Goal: Information Seeking & Learning: Learn about a topic

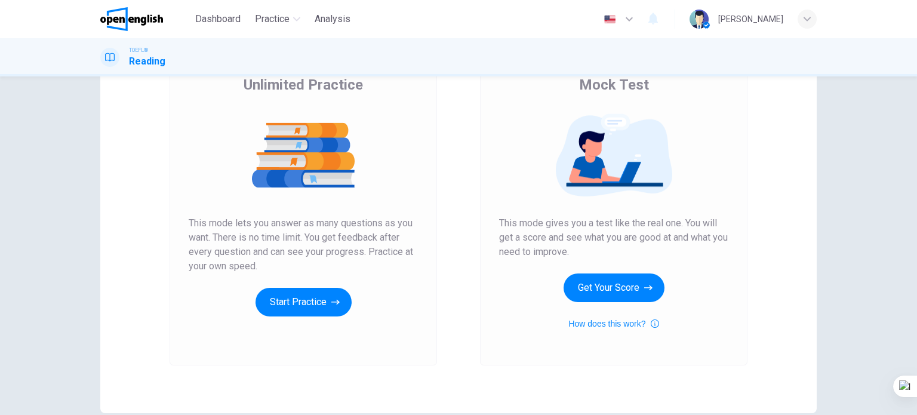
scroll to position [119, 0]
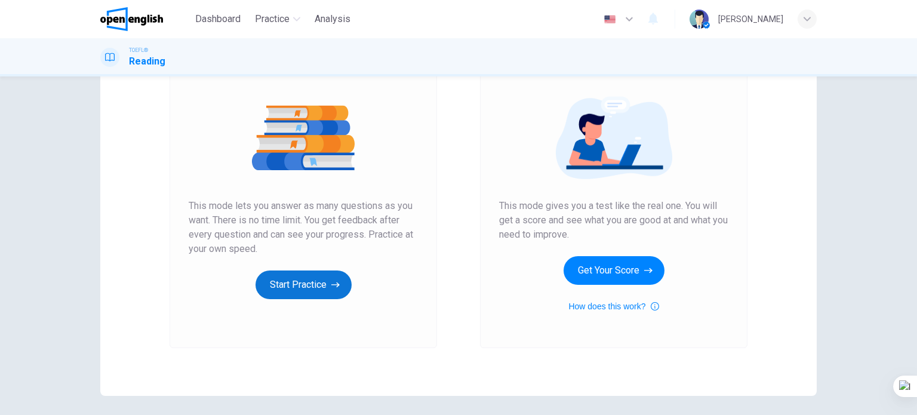
click at [308, 274] on button "Start Practice" at bounding box center [303, 284] width 96 height 29
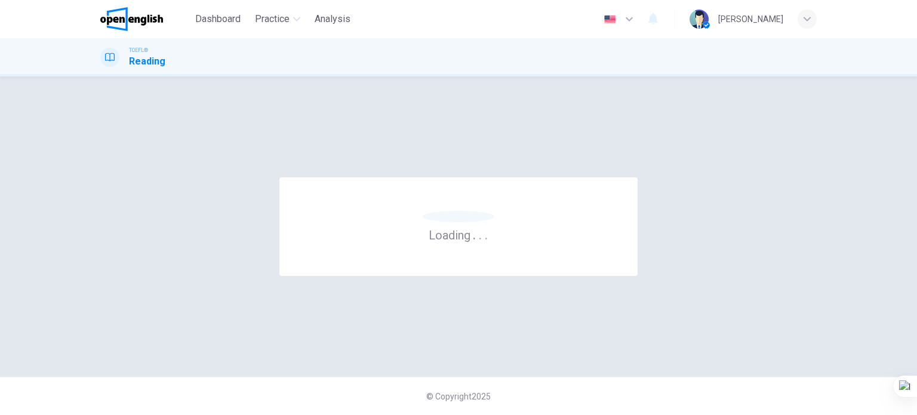
scroll to position [0, 0]
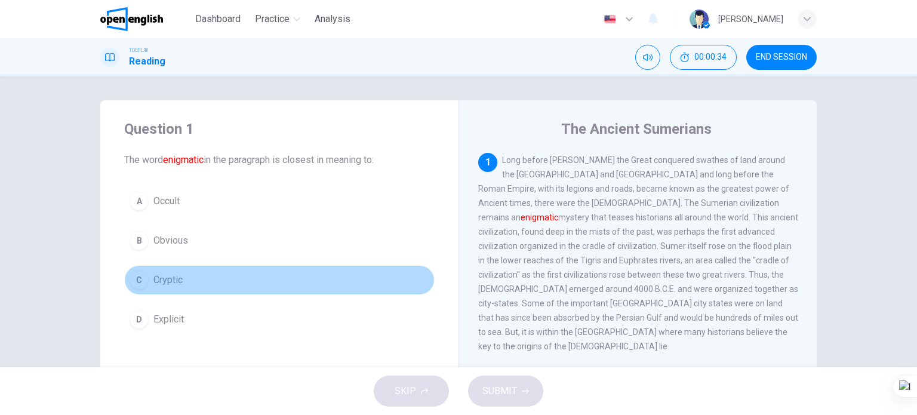
click at [156, 278] on span "Cryptic" at bounding box center [167, 280] width 29 height 14
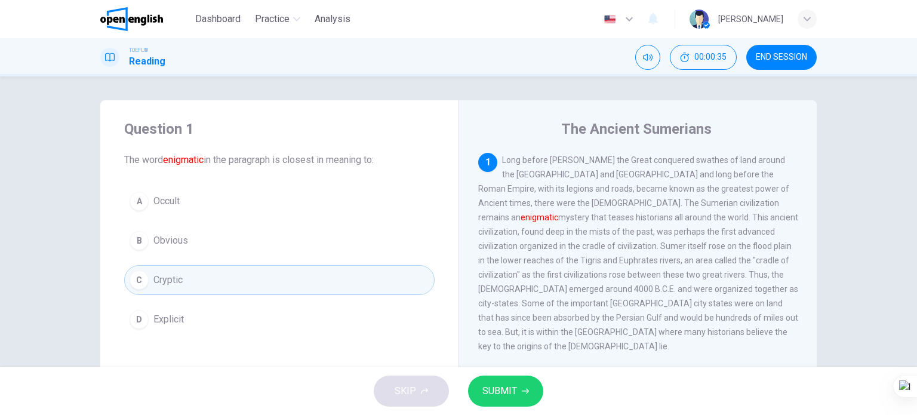
click at [519, 392] on button "SUBMIT" at bounding box center [505, 390] width 75 height 31
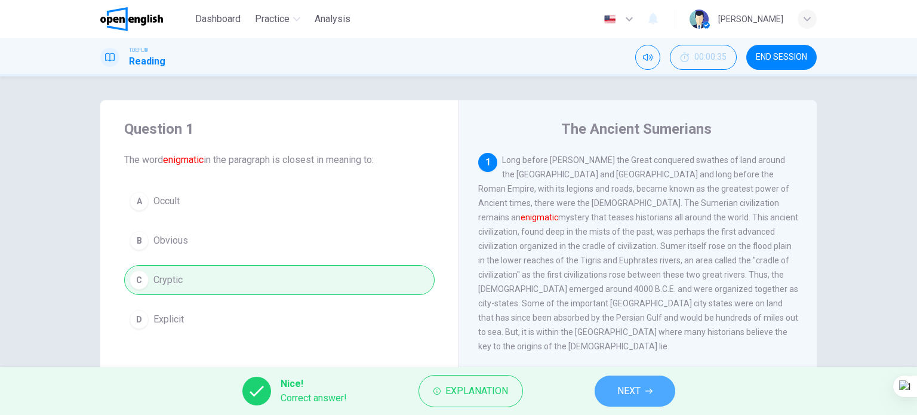
click at [648, 388] on icon "button" at bounding box center [648, 390] width 7 height 7
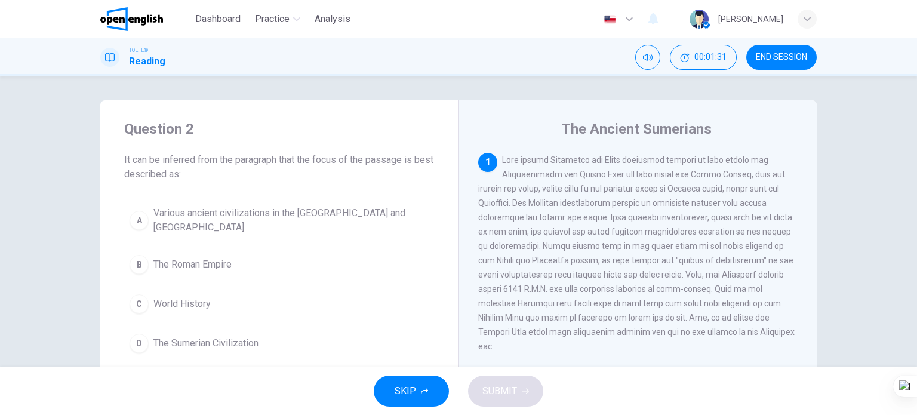
click at [224, 343] on span "The Sumerian Civilization" at bounding box center [205, 343] width 105 height 14
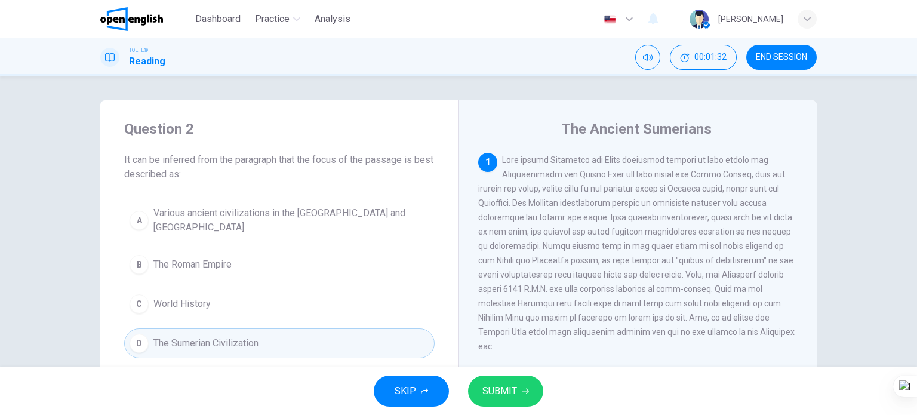
click at [510, 388] on span "SUBMIT" at bounding box center [499, 391] width 35 height 17
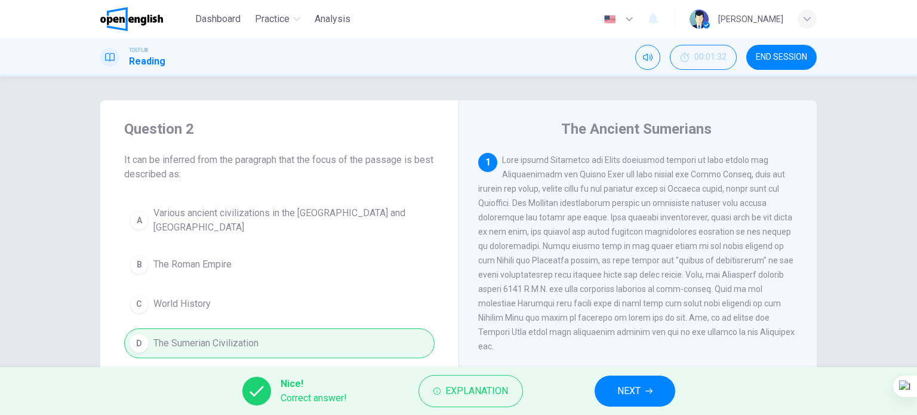
click at [636, 402] on button "NEXT" at bounding box center [635, 390] width 81 height 31
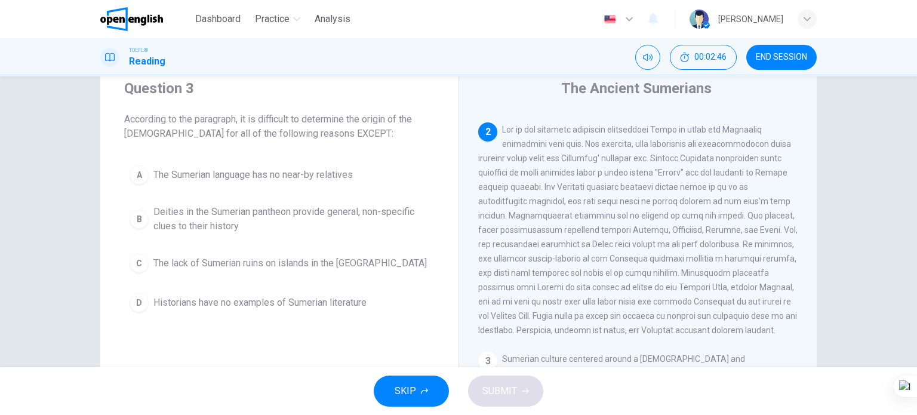
scroll to position [60, 0]
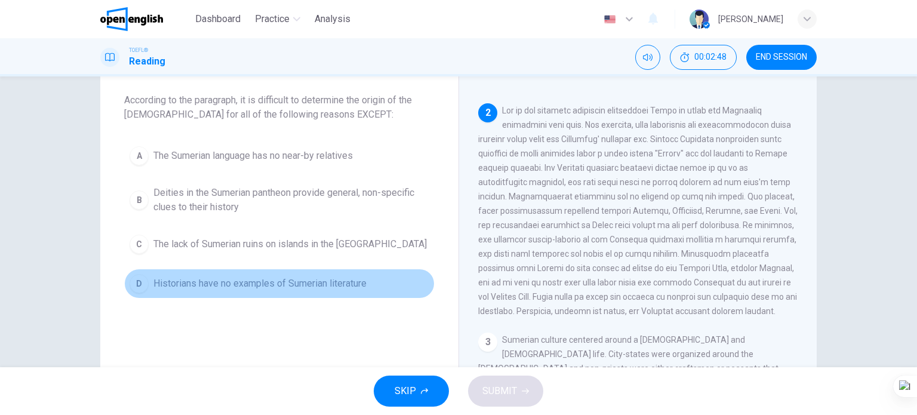
click at [354, 279] on span "Historians have no examples of Sumerian literature" at bounding box center [259, 283] width 213 height 14
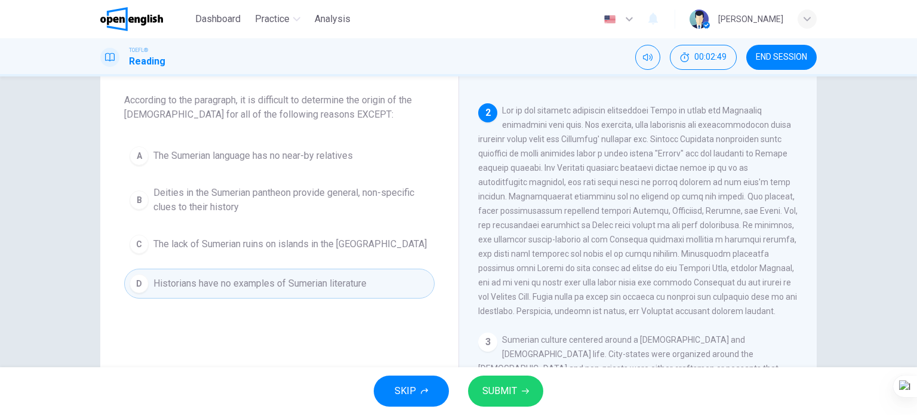
click at [501, 397] on span "SUBMIT" at bounding box center [499, 391] width 35 height 17
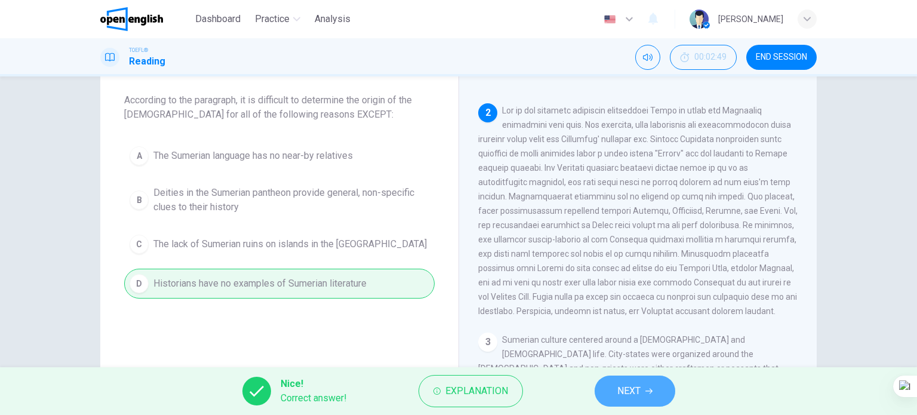
click at [625, 392] on span "NEXT" at bounding box center [628, 391] width 23 height 17
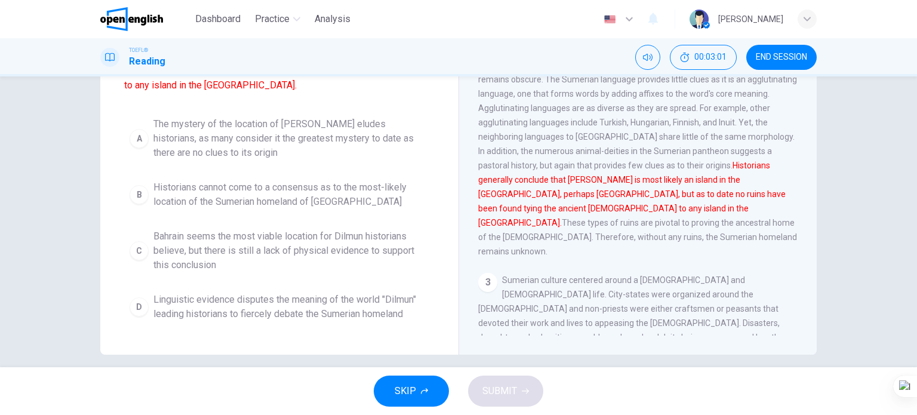
scroll to position [172, 0]
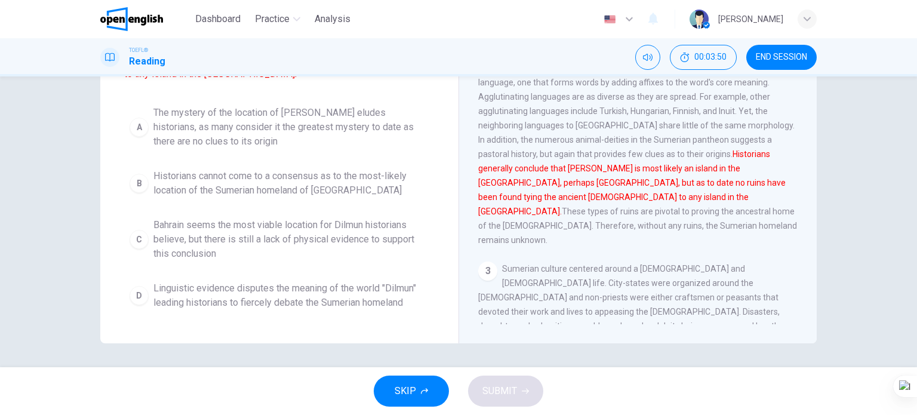
click at [321, 221] on span "Bahrain seems the most viable location for Dilmun historians believe, but there…" at bounding box center [291, 239] width 276 height 43
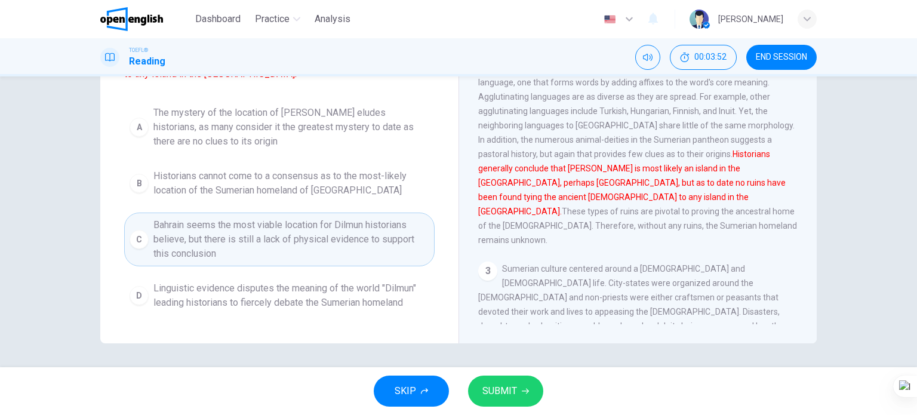
click at [338, 281] on span "Linguistic evidence disputes the meaning of the world "Dilmun" leading historia…" at bounding box center [291, 295] width 276 height 29
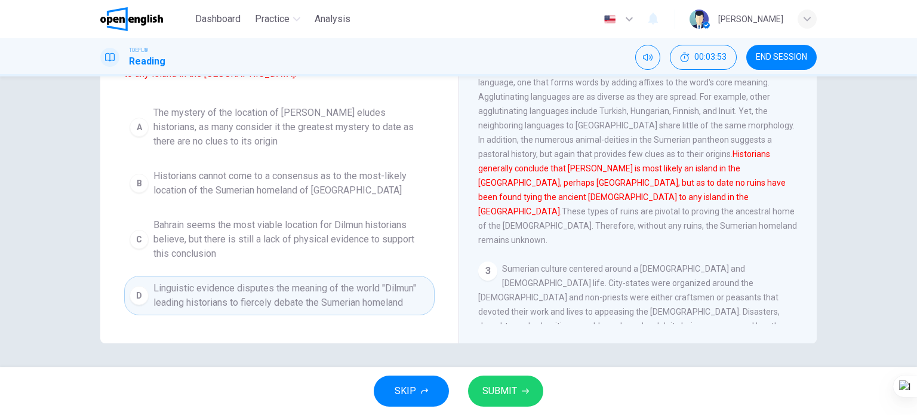
click at [495, 386] on span "SUBMIT" at bounding box center [499, 391] width 35 height 17
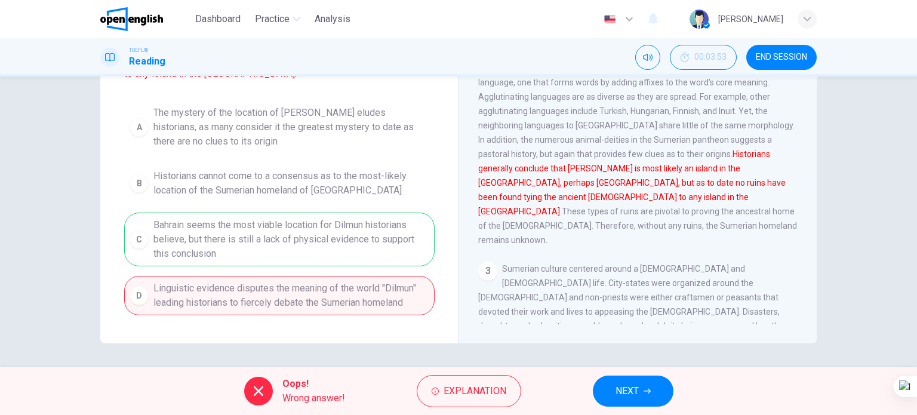
click at [634, 397] on span "NEXT" at bounding box center [626, 391] width 23 height 17
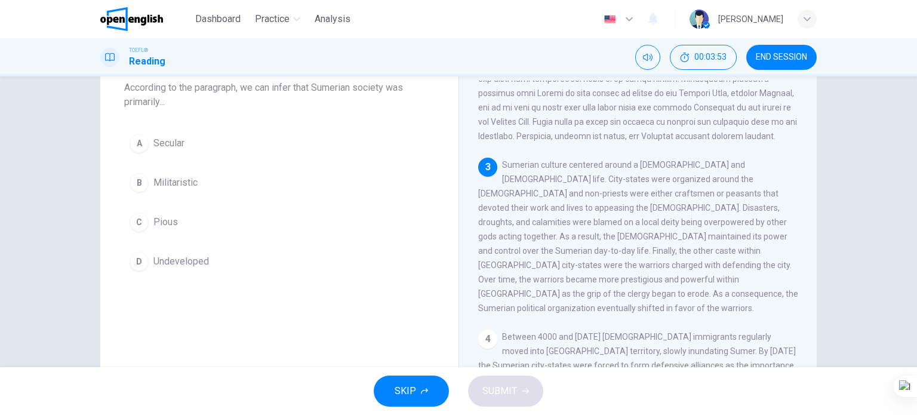
scroll to position [55, 0]
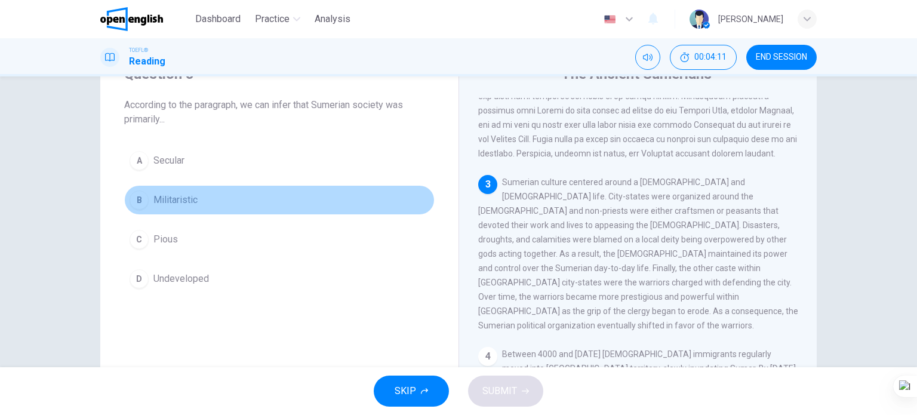
click at [167, 201] on span "Militaristic" at bounding box center [175, 200] width 44 height 14
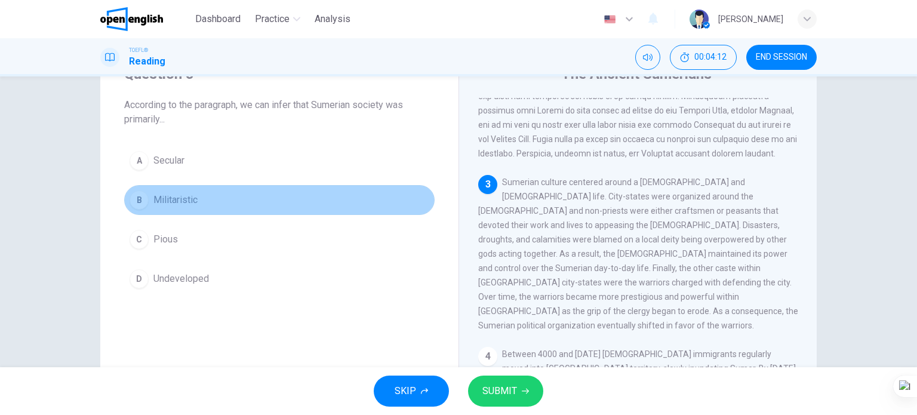
click at [177, 202] on span "Militaristic" at bounding box center [175, 200] width 44 height 14
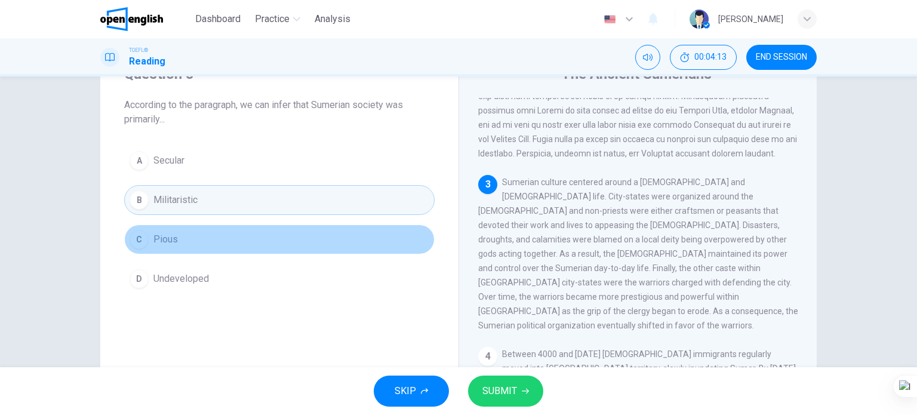
click at [177, 233] on button "C Pious" at bounding box center [279, 239] width 310 height 30
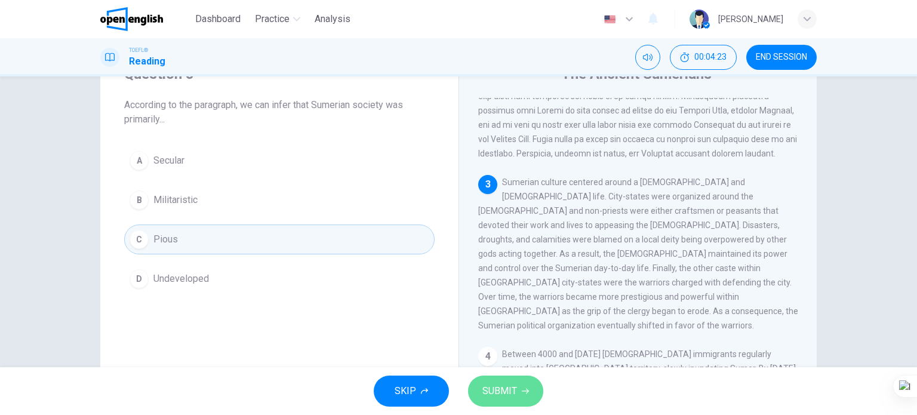
click at [524, 377] on button "SUBMIT" at bounding box center [505, 390] width 75 height 31
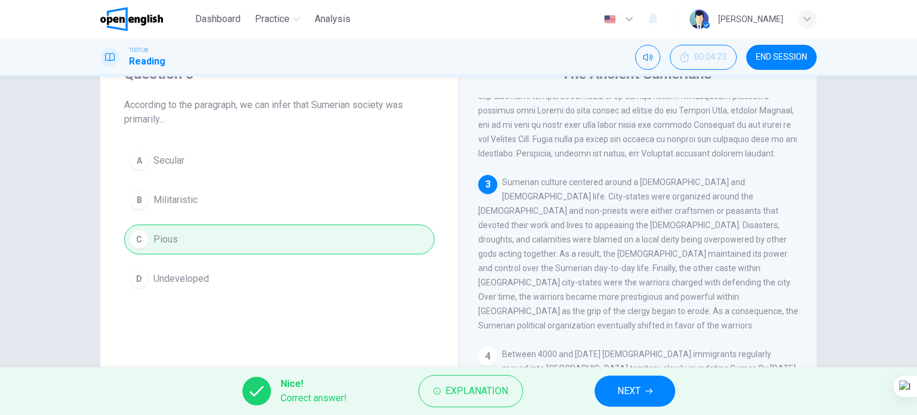
click at [629, 383] on span "NEXT" at bounding box center [628, 391] width 23 height 17
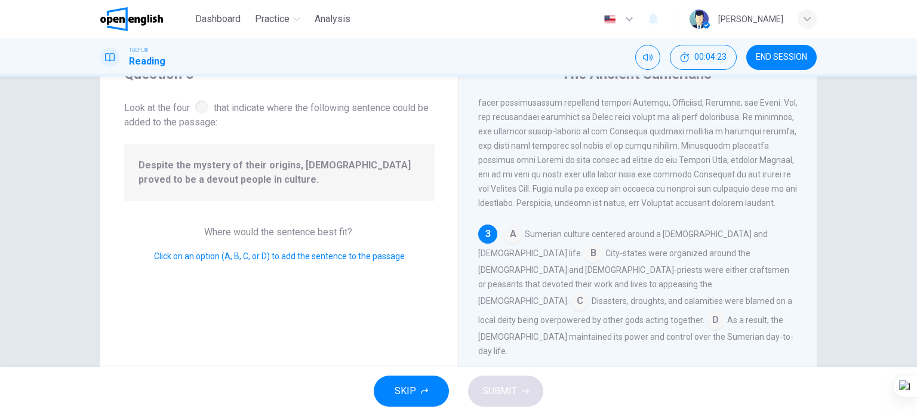
scroll to position [319, 0]
click at [589, 291] on input at bounding box center [579, 300] width 19 height 19
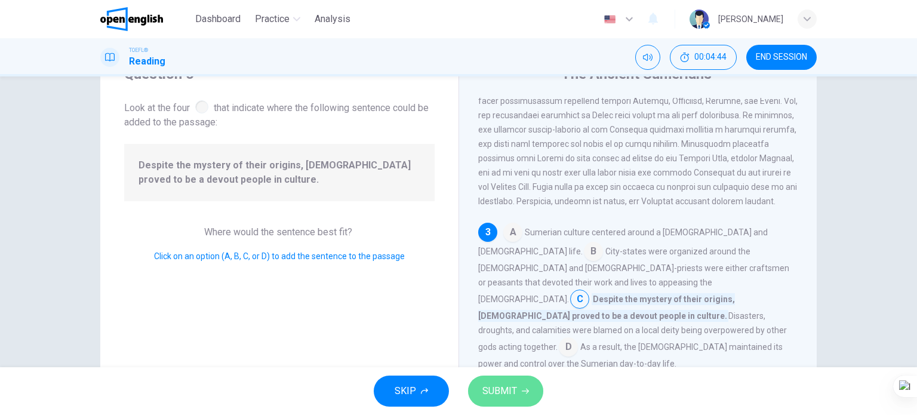
click at [494, 389] on span "SUBMIT" at bounding box center [499, 391] width 35 height 17
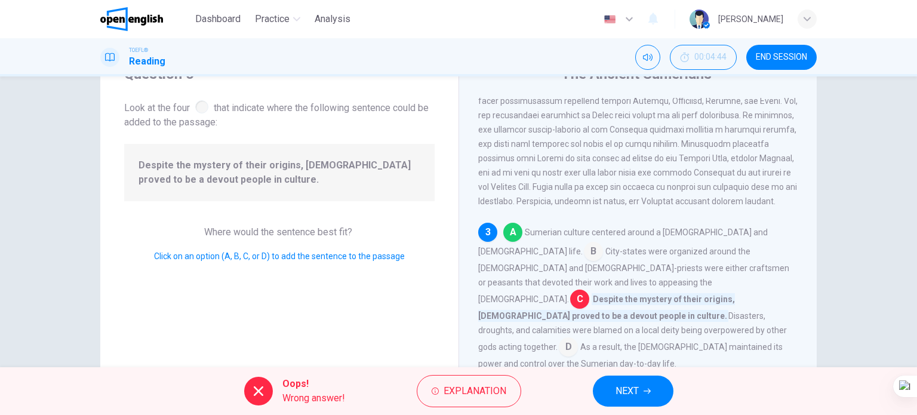
click at [624, 390] on span "NEXT" at bounding box center [626, 391] width 23 height 17
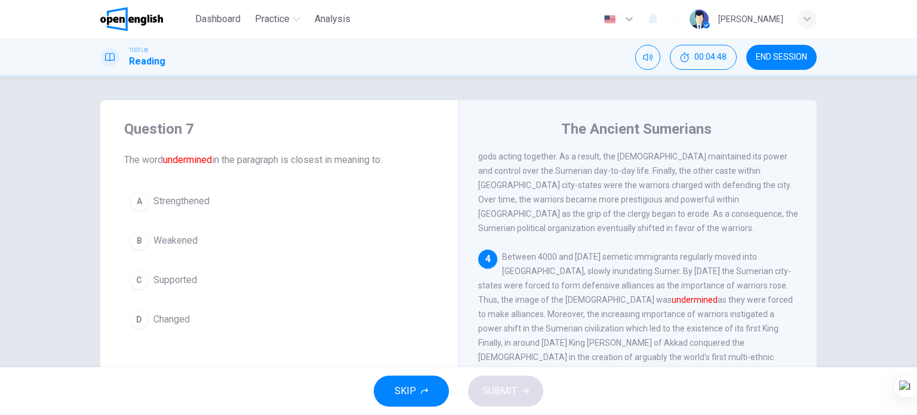
scroll to position [537, 0]
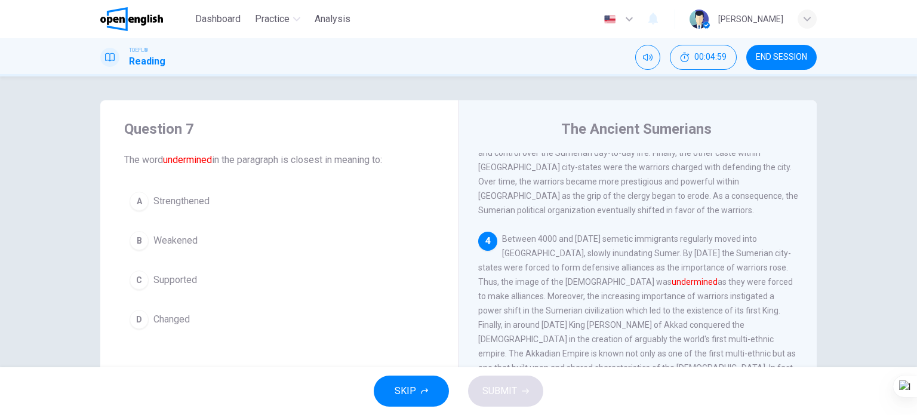
click at [181, 238] on span "Weakened" at bounding box center [175, 240] width 44 height 14
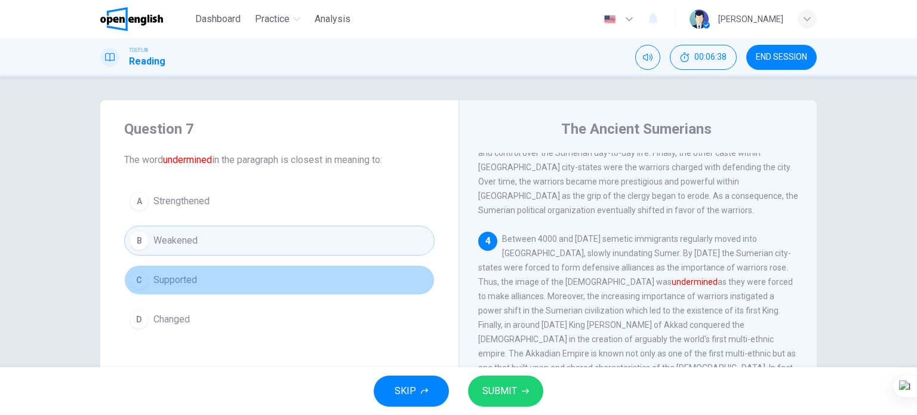
click at [210, 275] on button "C Supported" at bounding box center [279, 280] width 310 height 30
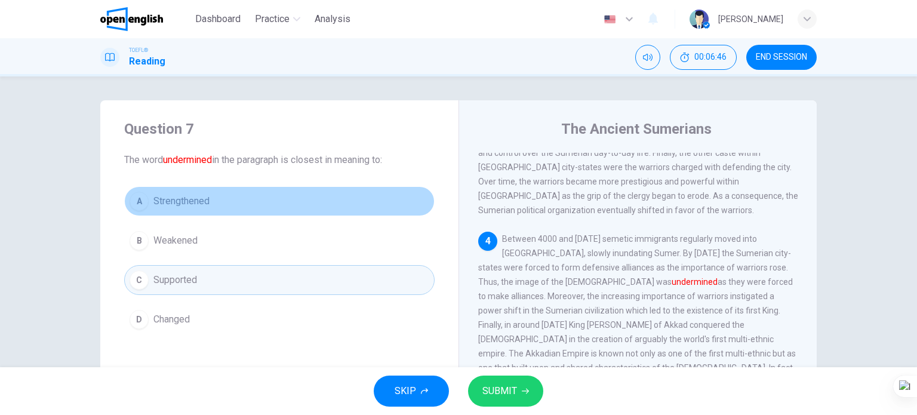
click at [214, 200] on button "A Strengthened" at bounding box center [279, 201] width 310 height 30
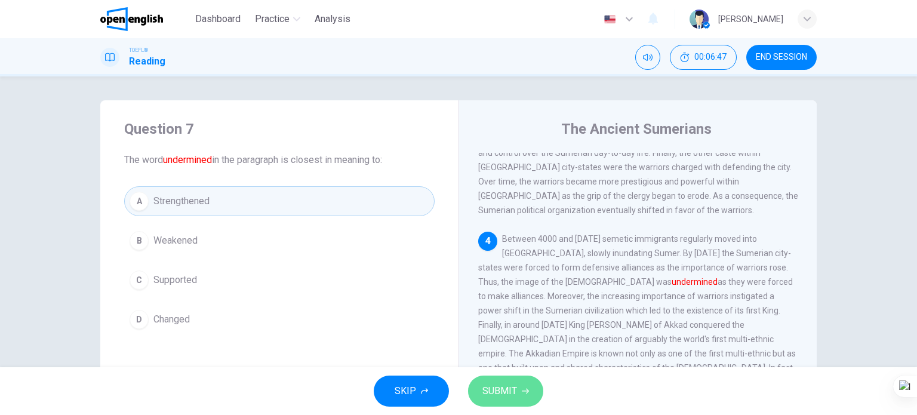
click at [500, 396] on span "SUBMIT" at bounding box center [499, 391] width 35 height 17
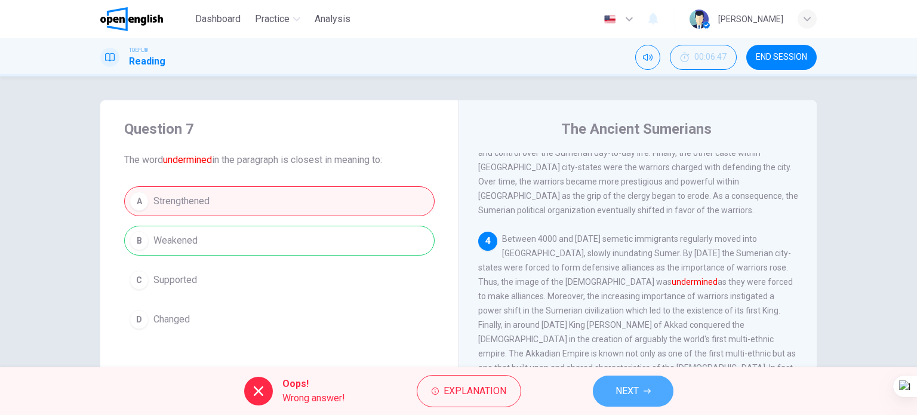
click at [653, 398] on button "NEXT" at bounding box center [633, 390] width 81 height 31
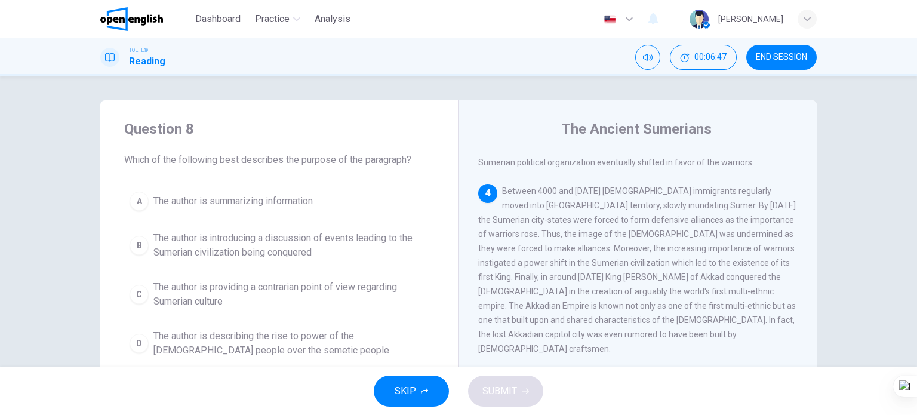
scroll to position [587, 0]
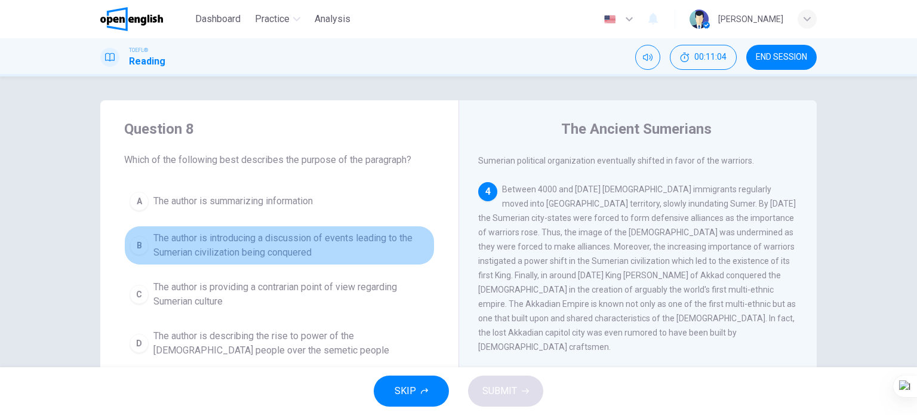
click at [387, 242] on span "The author is introducing a discussion of events leading to the Sumerian civili…" at bounding box center [291, 245] width 276 height 29
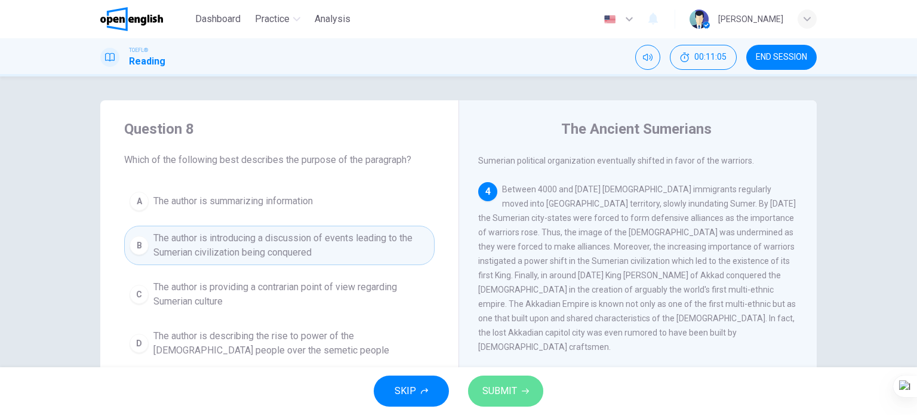
click at [482, 395] on span "SUBMIT" at bounding box center [499, 391] width 35 height 17
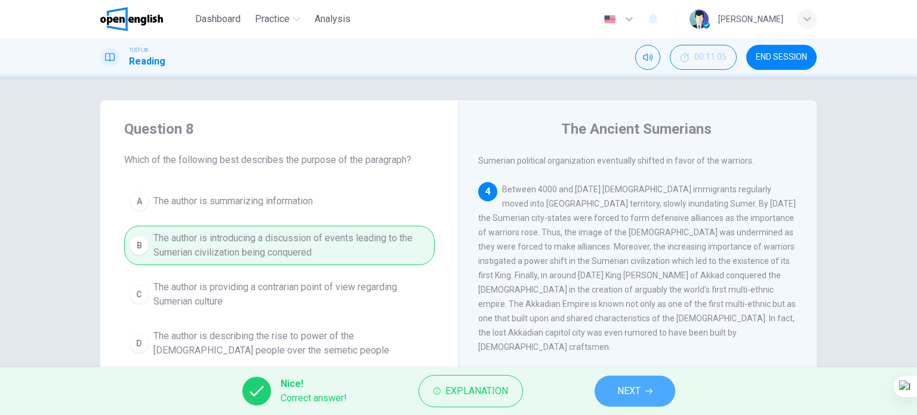
click at [649, 386] on button "NEXT" at bounding box center [635, 390] width 81 height 31
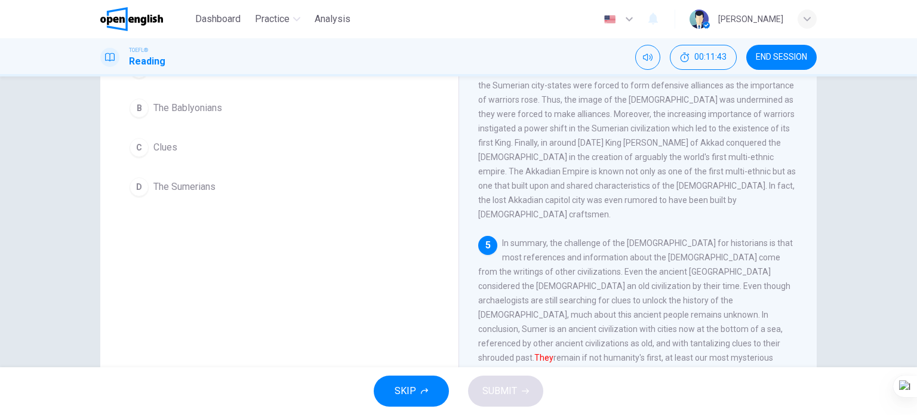
scroll to position [112, 0]
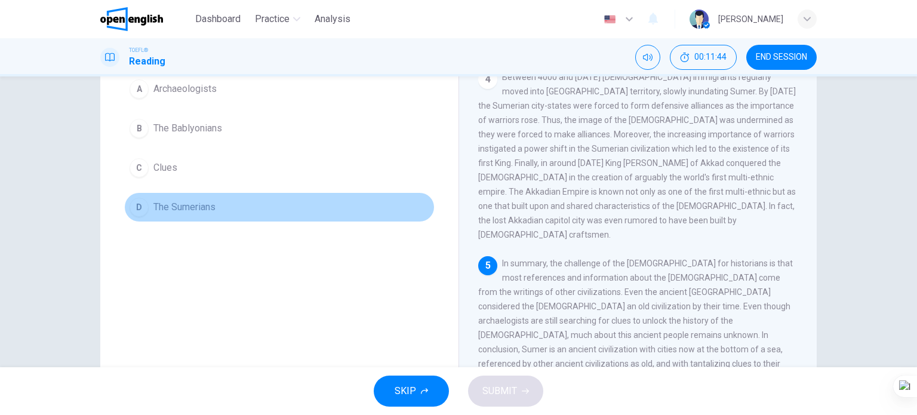
click at [179, 210] on span "The Sumerians" at bounding box center [184, 207] width 62 height 14
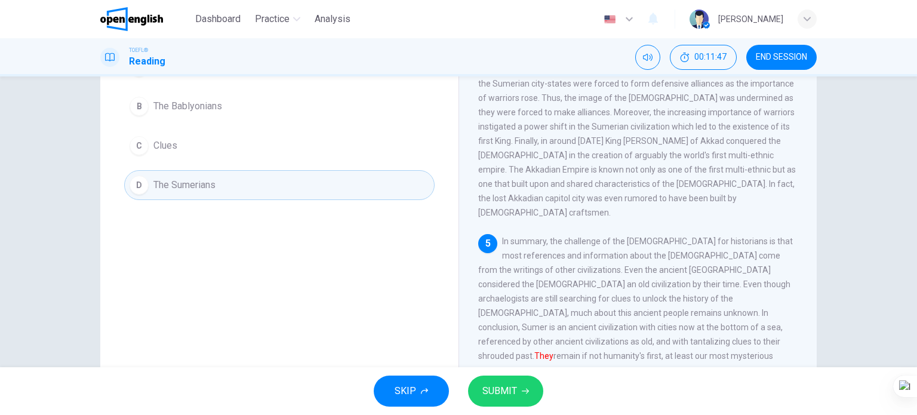
scroll to position [172, 0]
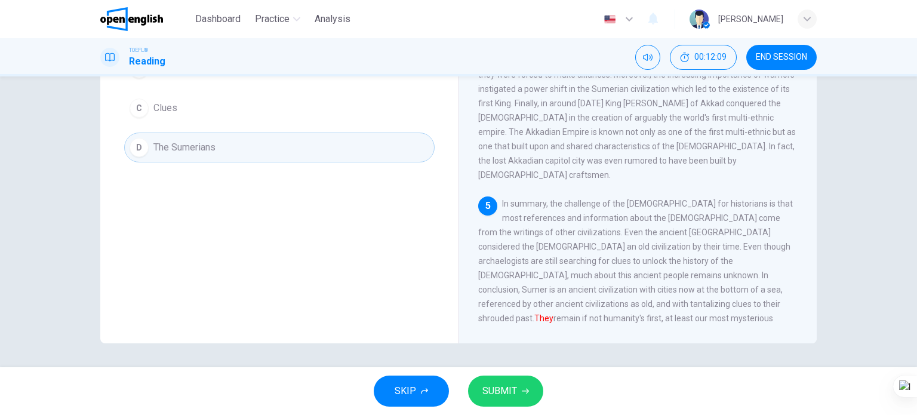
click at [507, 384] on span "SUBMIT" at bounding box center [499, 391] width 35 height 17
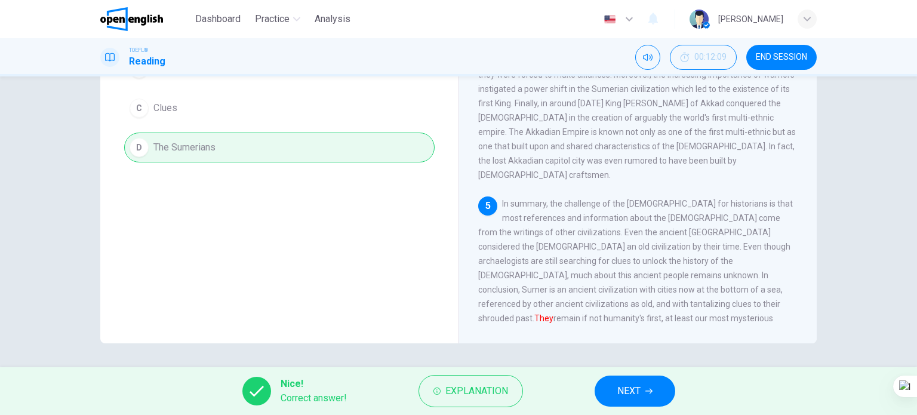
drag, startPoint x: 647, startPoint y: 393, endPoint x: 645, endPoint y: 387, distance: 7.0
click at [645, 391] on button "NEXT" at bounding box center [635, 390] width 81 height 31
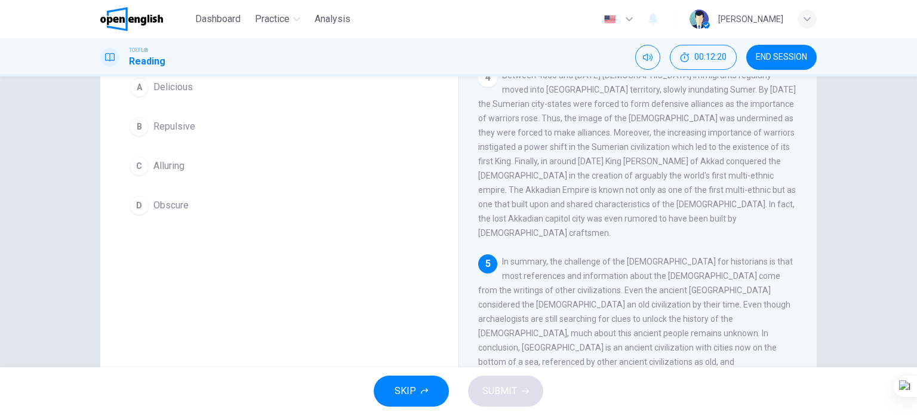
scroll to position [53, 0]
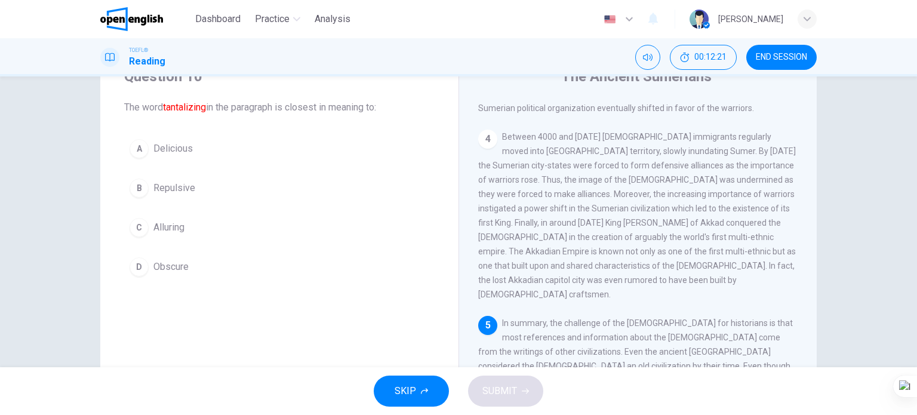
click at [178, 267] on span "Obscure" at bounding box center [170, 267] width 35 height 14
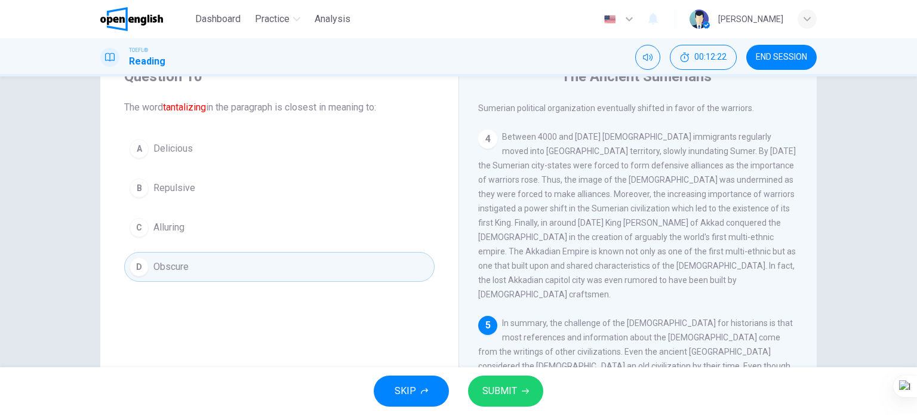
click at [518, 390] on button "SUBMIT" at bounding box center [505, 390] width 75 height 31
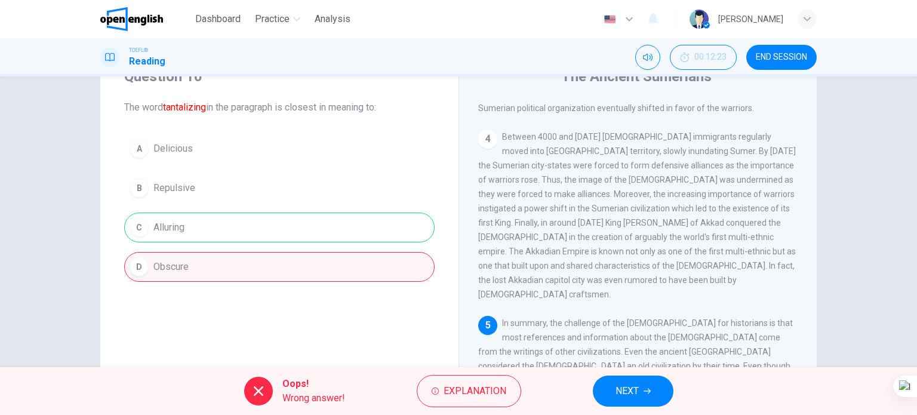
scroll to position [172, 0]
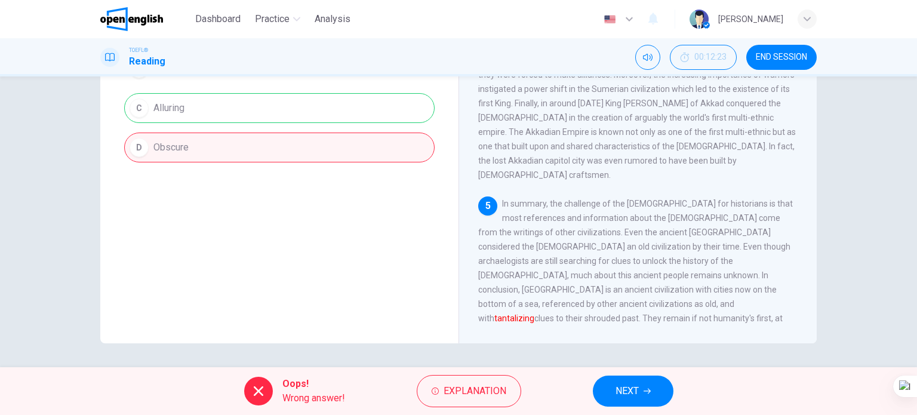
click at [635, 398] on span "NEXT" at bounding box center [626, 391] width 23 height 17
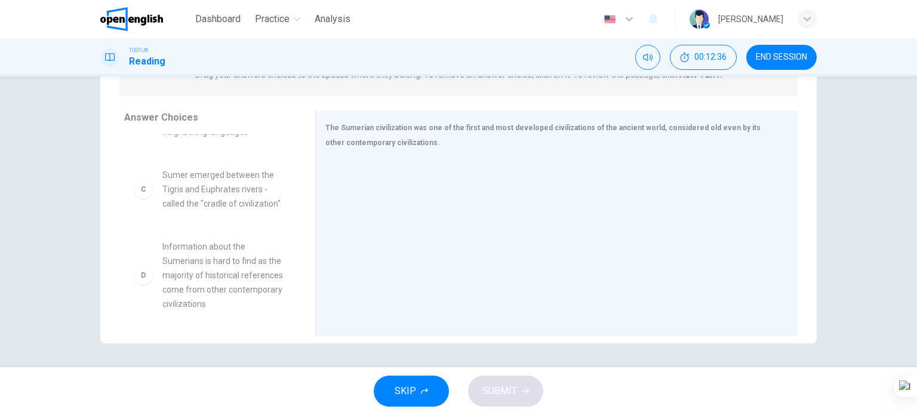
scroll to position [117, 0]
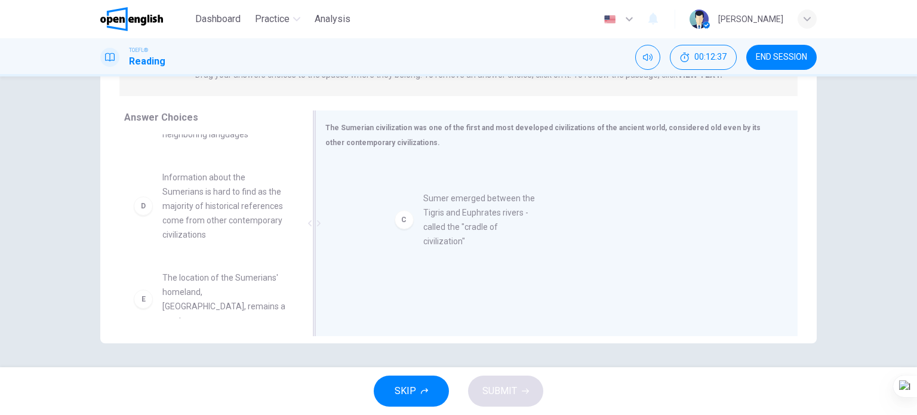
drag, startPoint x: 229, startPoint y: 166, endPoint x: 498, endPoint y: 204, distance: 271.3
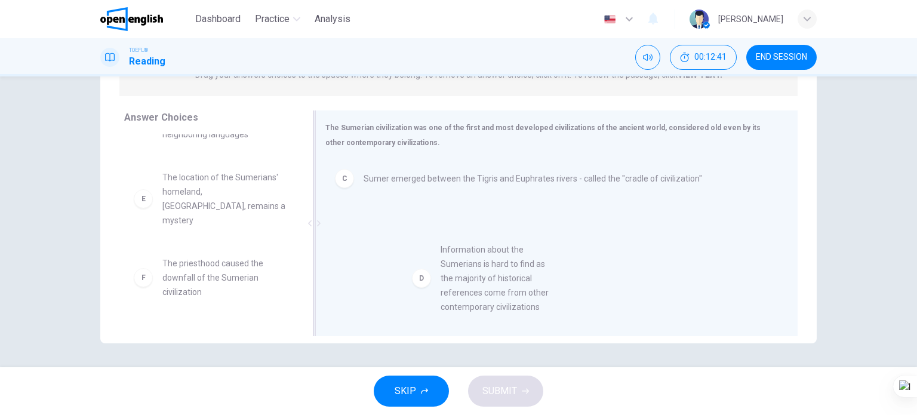
drag, startPoint x: 188, startPoint y: 182, endPoint x: 492, endPoint y: 261, distance: 313.9
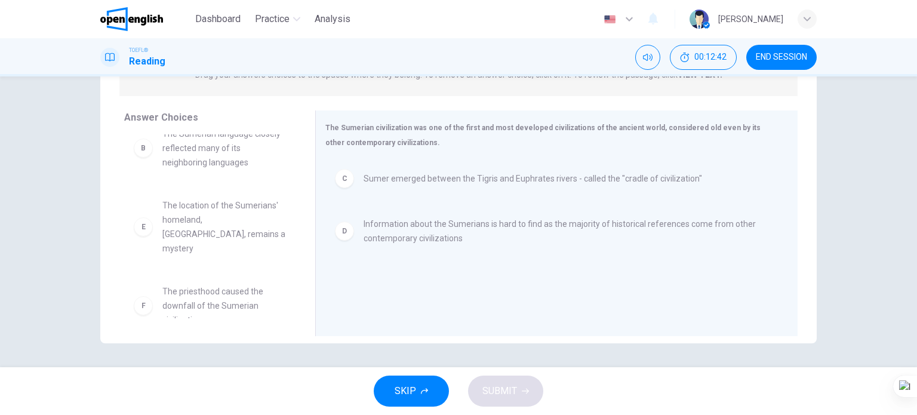
scroll to position [79, 0]
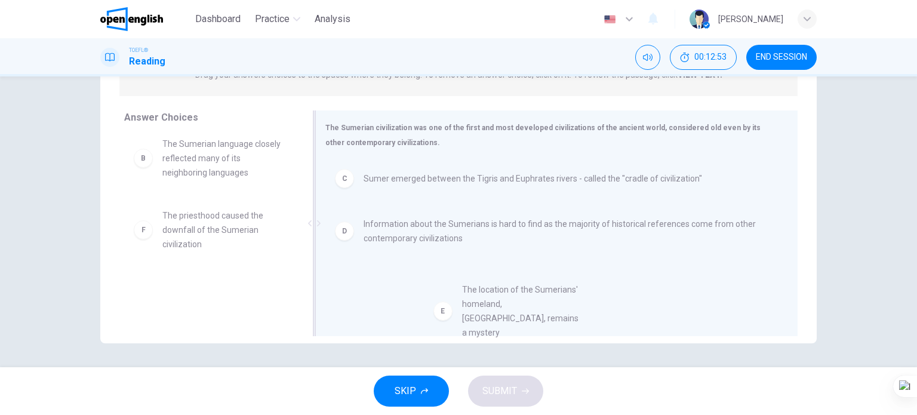
drag, startPoint x: 196, startPoint y: 222, endPoint x: 507, endPoint y: 312, distance: 323.8
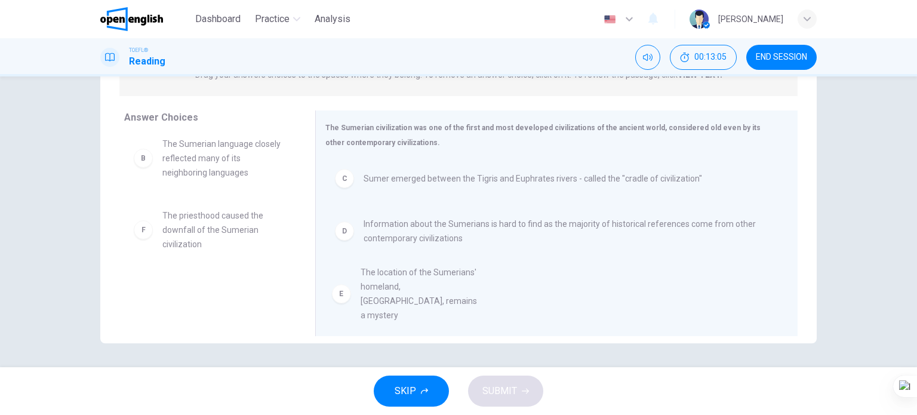
click at [369, 290] on div "C Sumer emerged between the Tigris and Euphrates rivers - called the "cradle of…" at bounding box center [551, 239] width 453 height 160
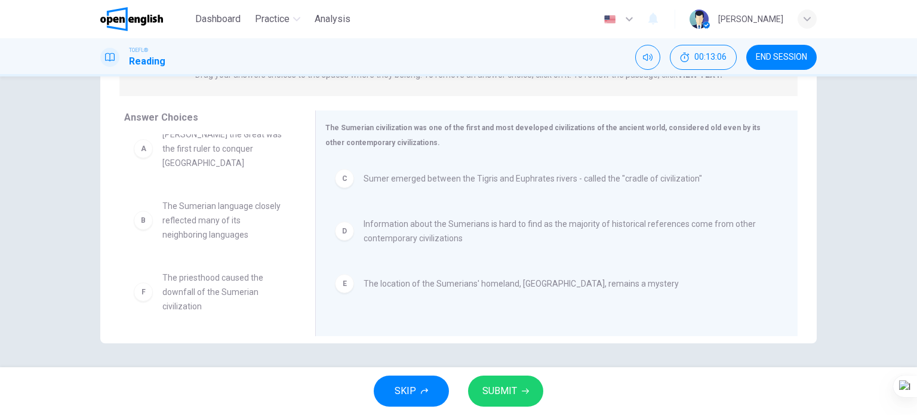
scroll to position [7, 0]
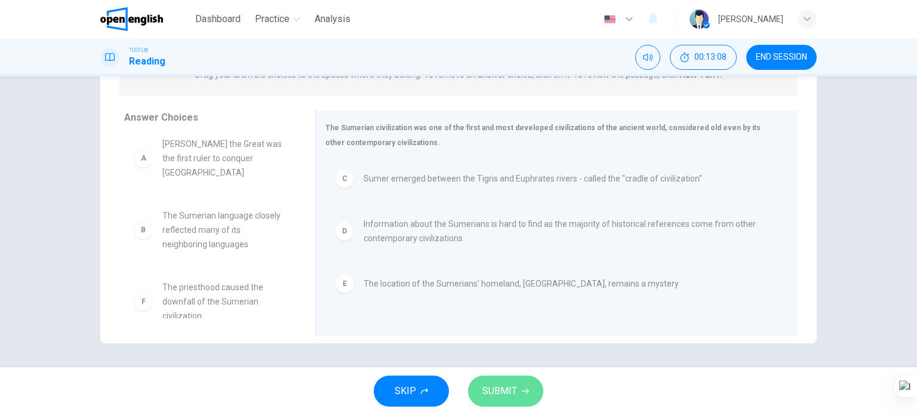
click at [514, 385] on span "SUBMIT" at bounding box center [499, 391] width 35 height 17
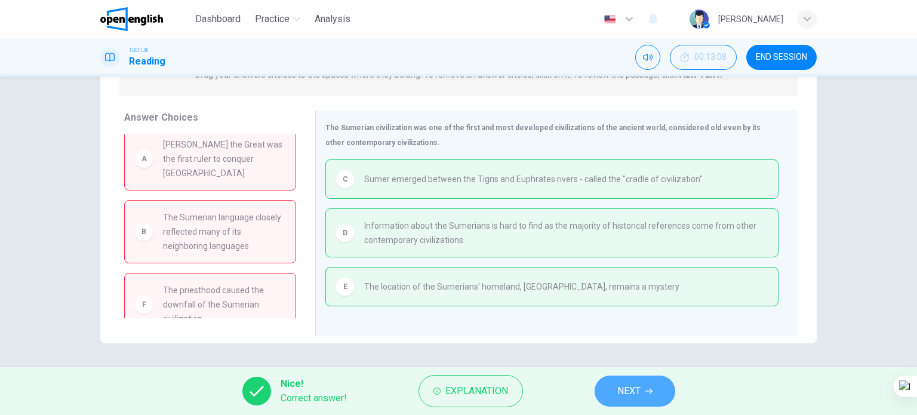
click at [635, 395] on span "NEXT" at bounding box center [628, 391] width 23 height 17
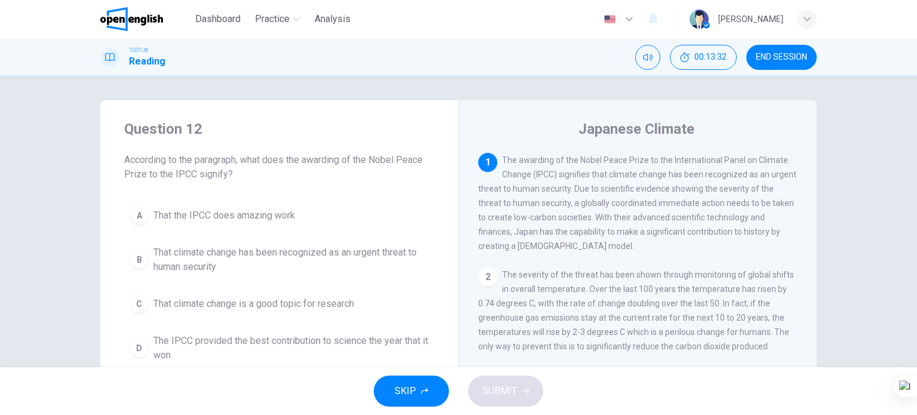
scroll to position [232, 0]
drag, startPoint x: 404, startPoint y: 229, endPoint x: 855, endPoint y: 402, distance: 483.1
click at [382, 236] on div "A That the IPCC does amazing work B That climate change has been recognized as …" at bounding box center [279, 284] width 310 height 167
click at [658, 254] on div "1 The awarding of the Nobel Peace Prize to the International Panel on Climate C…" at bounding box center [645, 324] width 335 height 343
click at [91, 0] on html "This site uses cookies, as explained in our Privacy Policy . If you agree to th…" at bounding box center [458, 207] width 917 height 415
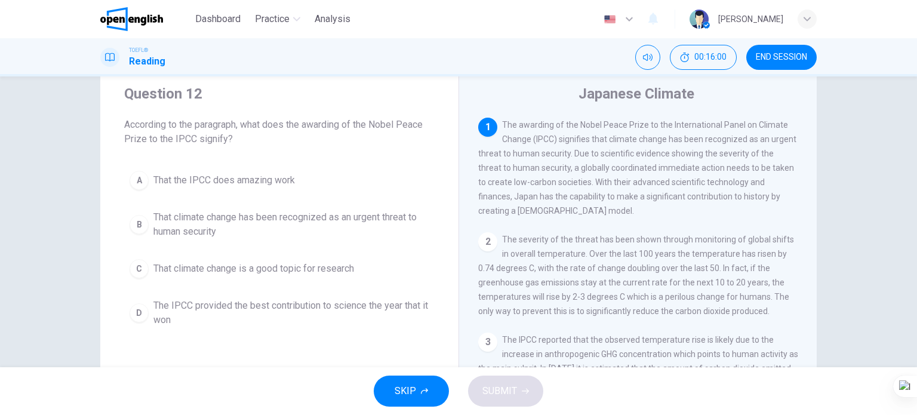
scroll to position [60, 0]
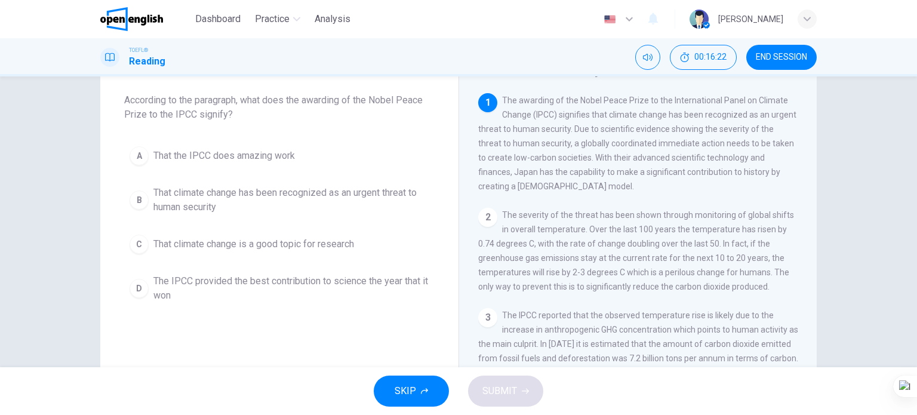
click at [359, 189] on span "That climate change has been recognized as an urgent threat to human security" at bounding box center [291, 200] width 276 height 29
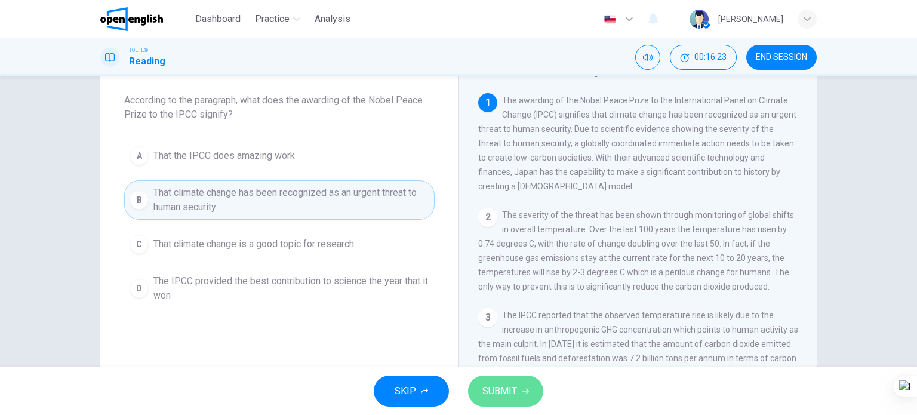
click at [510, 401] on button "SUBMIT" at bounding box center [505, 390] width 75 height 31
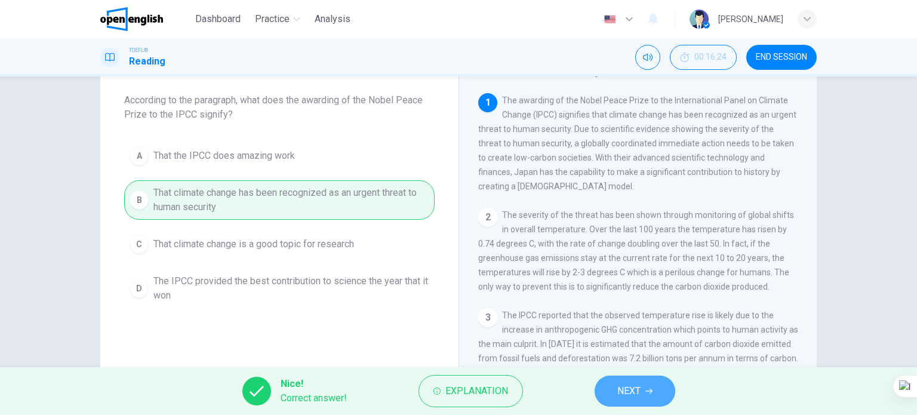
click at [616, 389] on button "NEXT" at bounding box center [635, 390] width 81 height 31
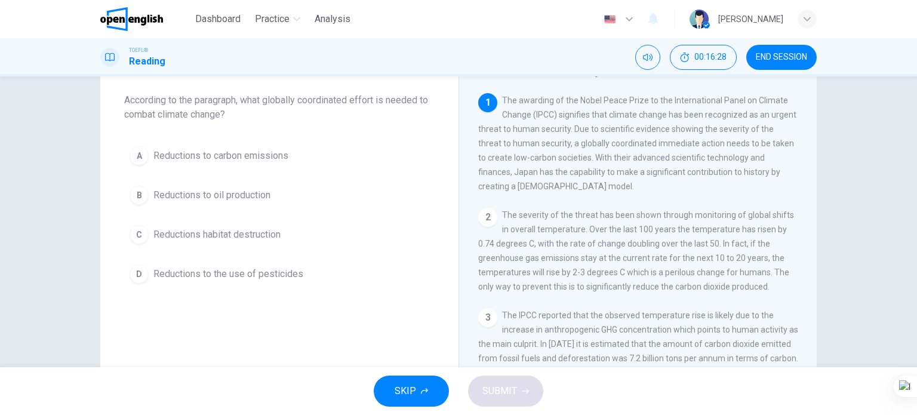
click at [239, 152] on span "Reductions to carbon emissions" at bounding box center [220, 156] width 135 height 14
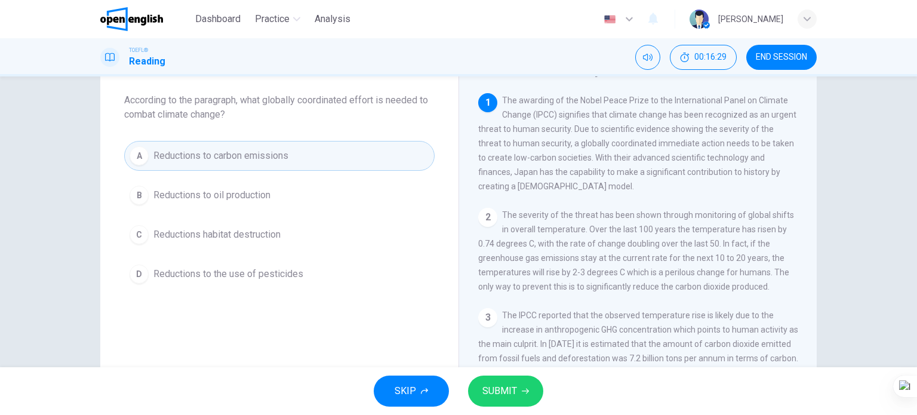
click at [482, 385] on span "SUBMIT" at bounding box center [499, 391] width 35 height 17
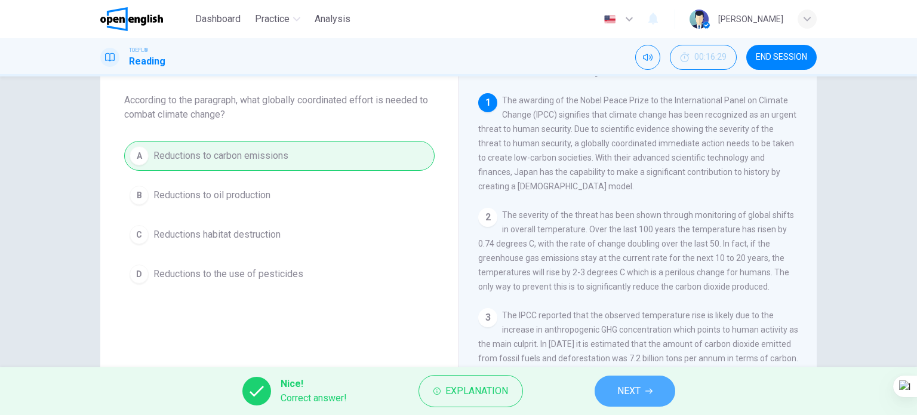
click at [620, 387] on span "NEXT" at bounding box center [628, 391] width 23 height 17
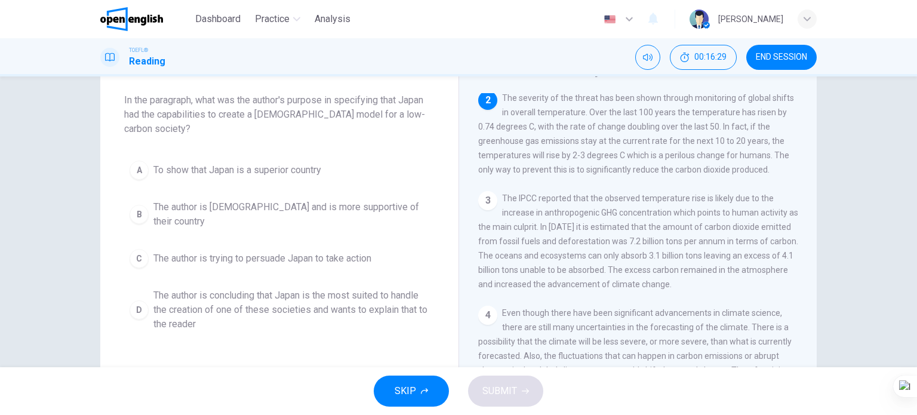
scroll to position [118, 0]
click at [350, 251] on span "The author is trying to persuade Japan to take action" at bounding box center [262, 258] width 218 height 14
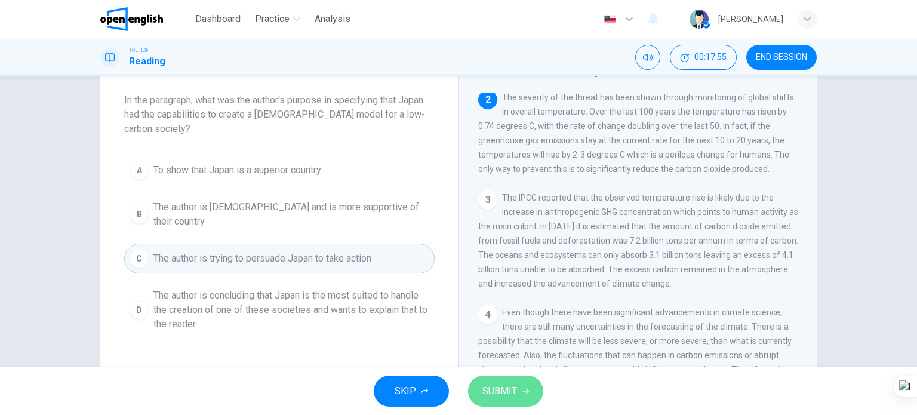
click at [488, 393] on span "SUBMIT" at bounding box center [499, 391] width 35 height 17
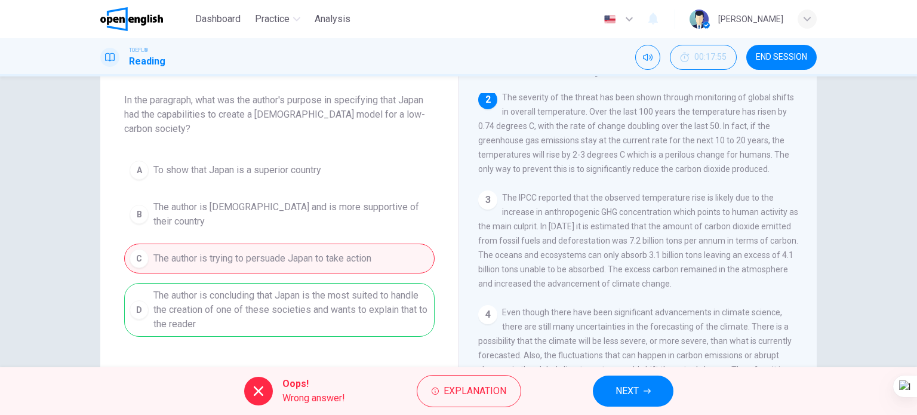
click at [611, 398] on button "NEXT" at bounding box center [633, 390] width 81 height 31
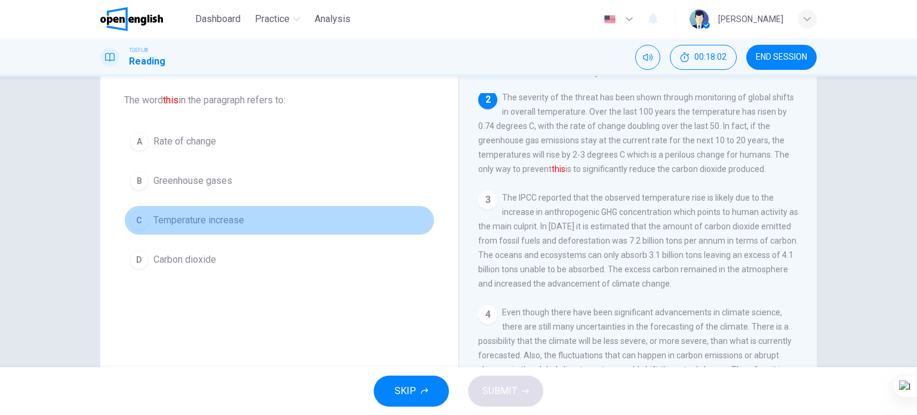
click at [220, 221] on span "Temperature increase" at bounding box center [198, 220] width 91 height 14
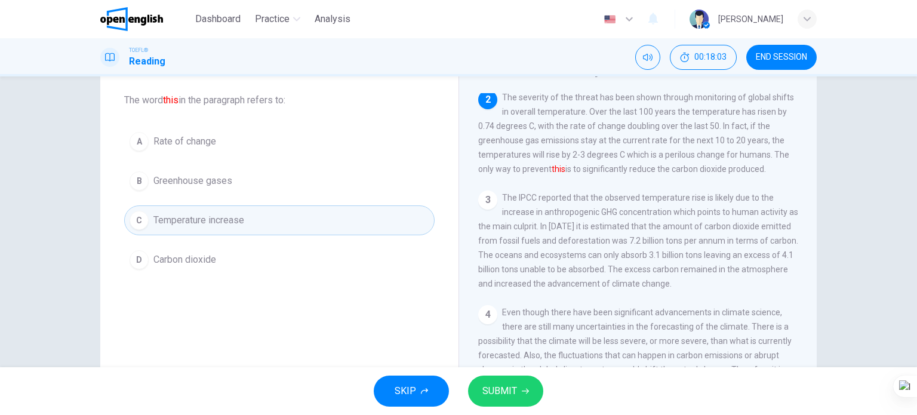
click at [497, 395] on span "SUBMIT" at bounding box center [499, 391] width 35 height 17
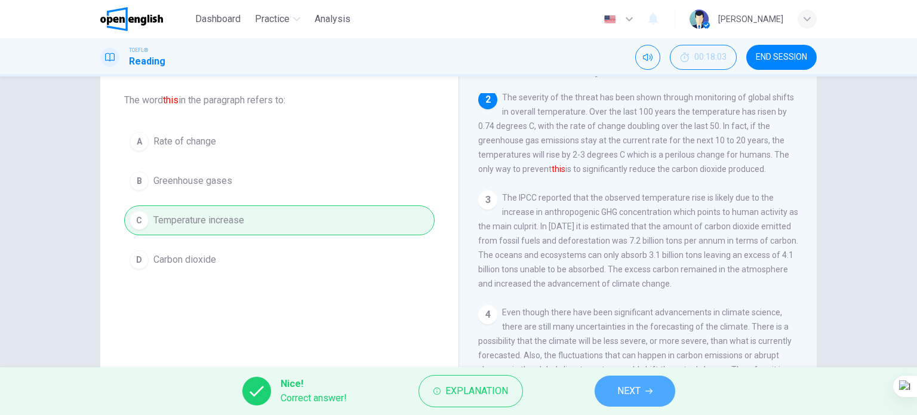
click at [623, 389] on span "NEXT" at bounding box center [628, 391] width 23 height 17
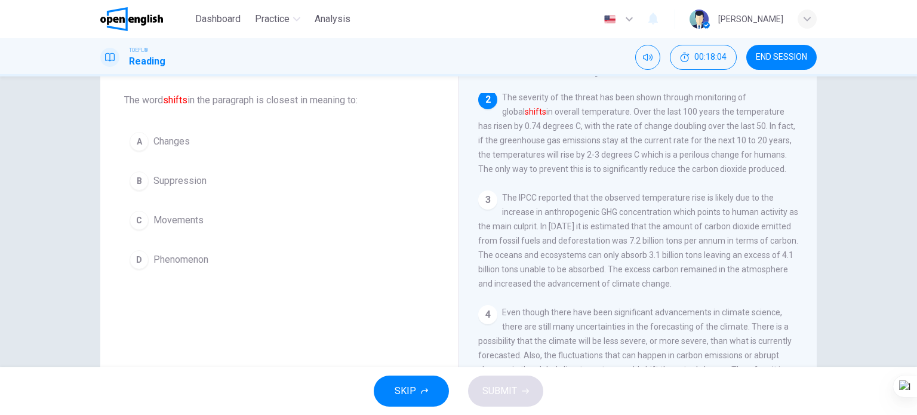
click at [786, 64] on button "END SESSION" at bounding box center [781, 57] width 70 height 25
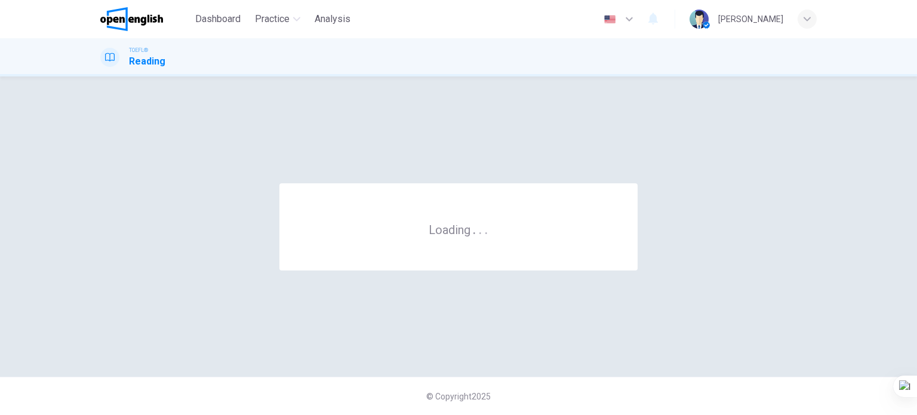
scroll to position [0, 0]
